Goal: Task Accomplishment & Management: Complete application form

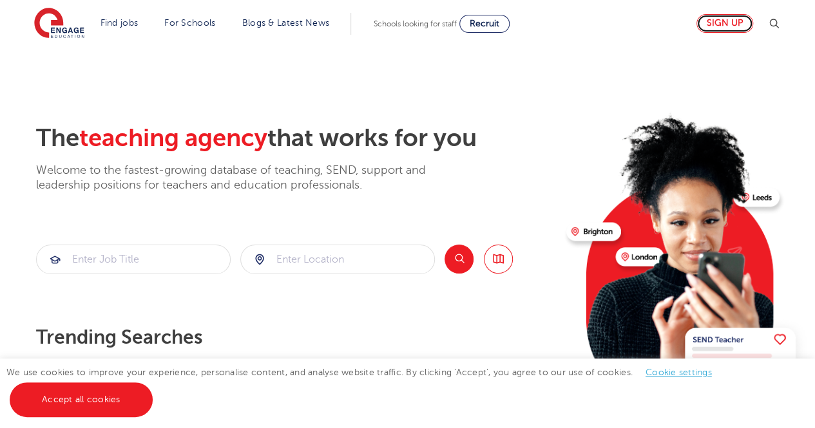
click at [730, 23] on link "Sign up" at bounding box center [724, 23] width 57 height 19
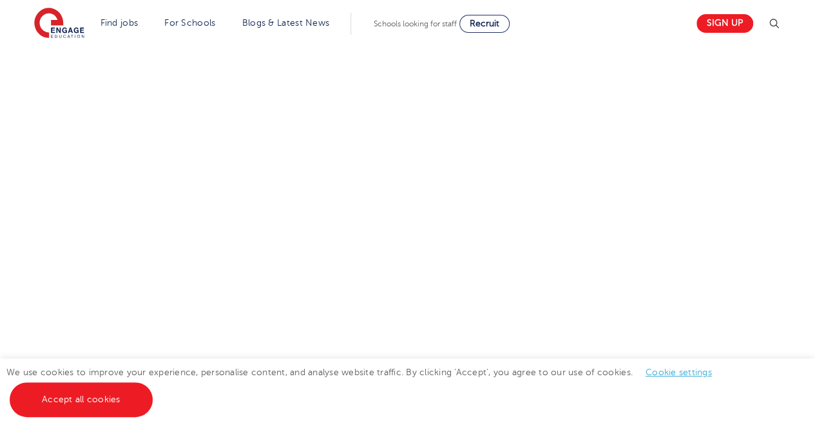
scroll to position [558, 0]
click at [679, 274] on div "Let us know more about you!" at bounding box center [407, 224] width 781 height 683
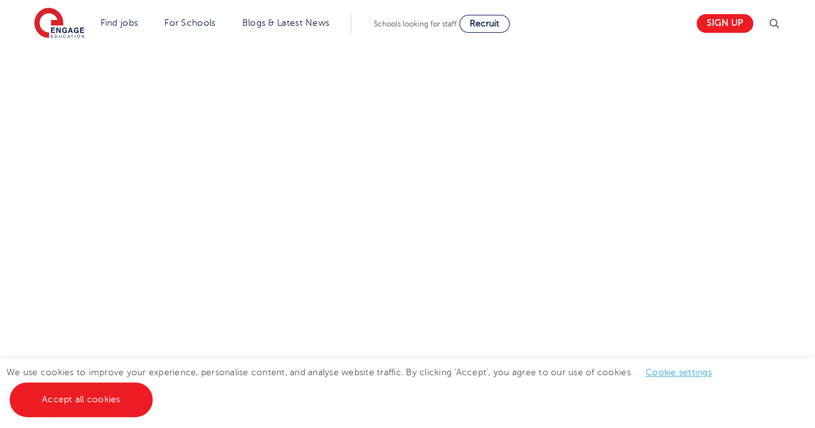
drag, startPoint x: 679, startPoint y: 216, endPoint x: 609, endPoint y: 86, distance: 146.9
click at [609, 86] on div "Let us know more about you!" at bounding box center [407, 256] width 781 height 581
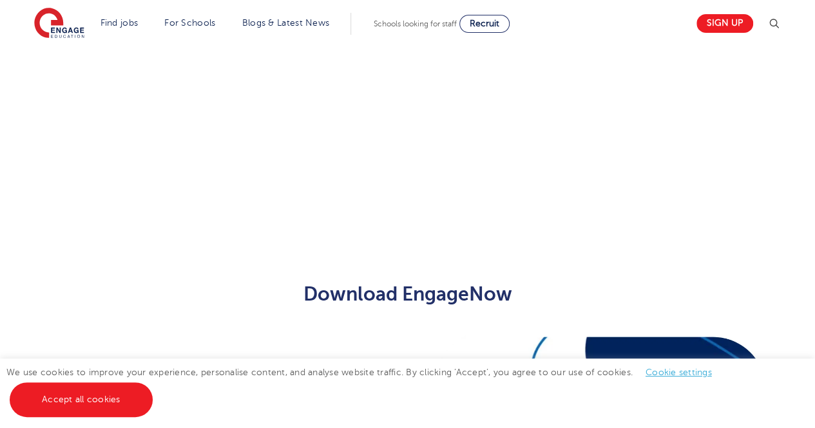
scroll to position [506, 0]
